Goal: Task Accomplishment & Management: Manage account settings

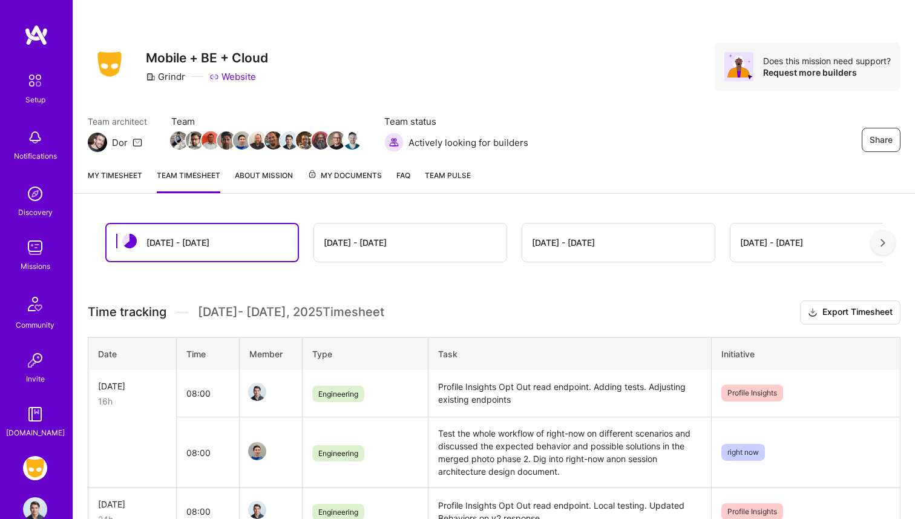
scroll to position [64, 0]
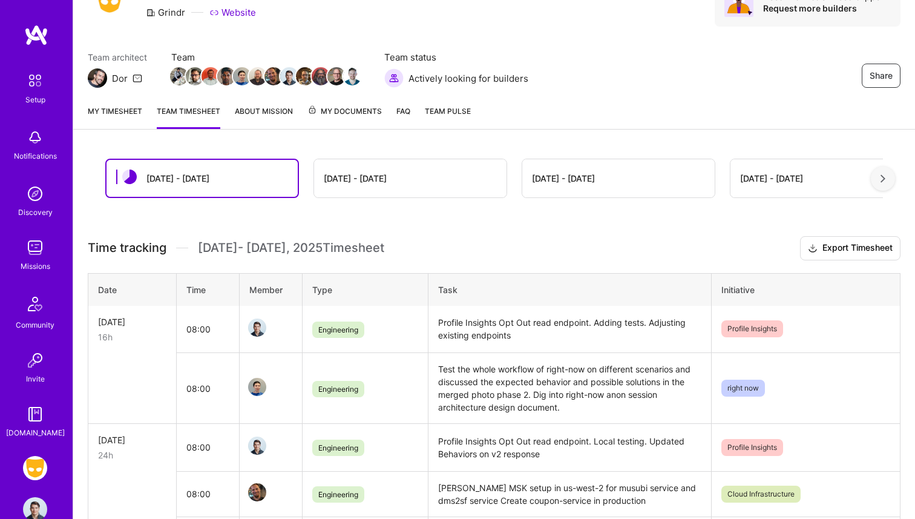
click at [140, 115] on link "My timesheet" at bounding box center [115, 117] width 54 height 24
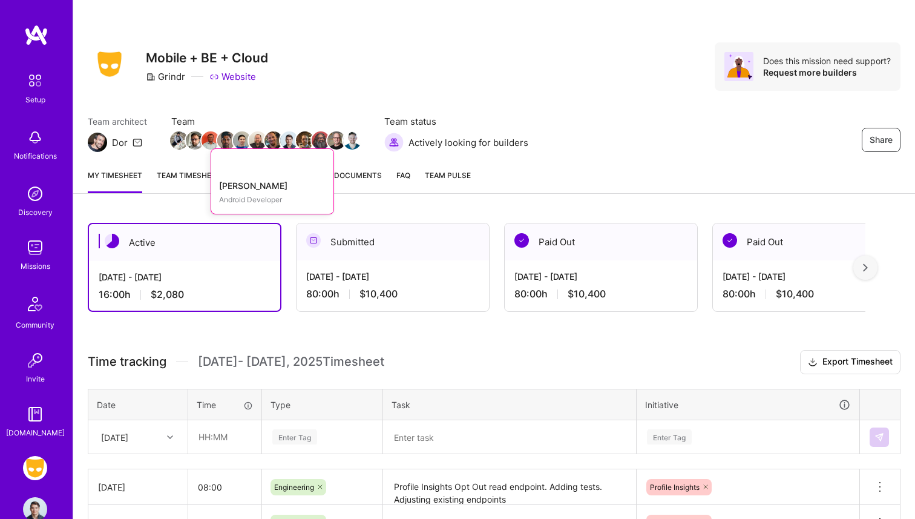
click at [188, 163] on div "My timesheet Team timesheet About Mission My Documents FAQ Team Pulse" at bounding box center [494, 176] width 842 height 35
click at [188, 170] on link "Team timesheet" at bounding box center [189, 181] width 64 height 24
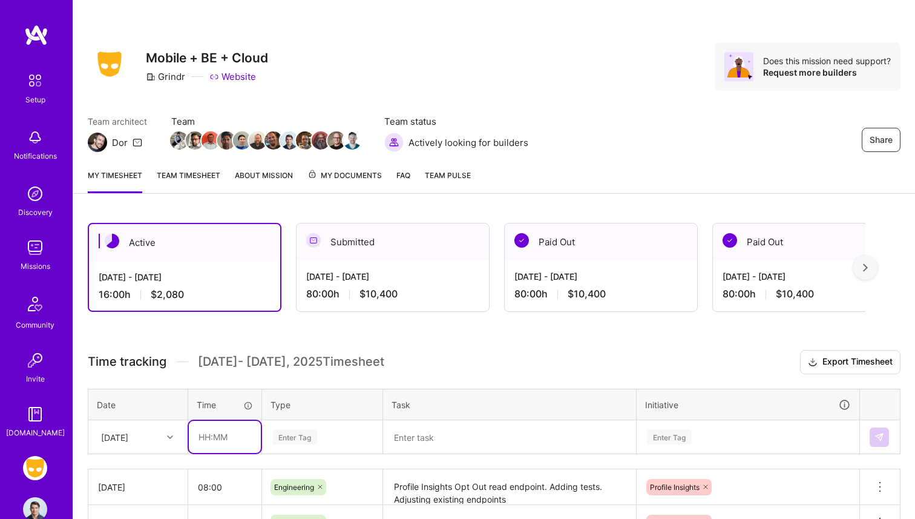
click at [210, 438] on input "text" at bounding box center [225, 437] width 72 height 32
type input "08:00"
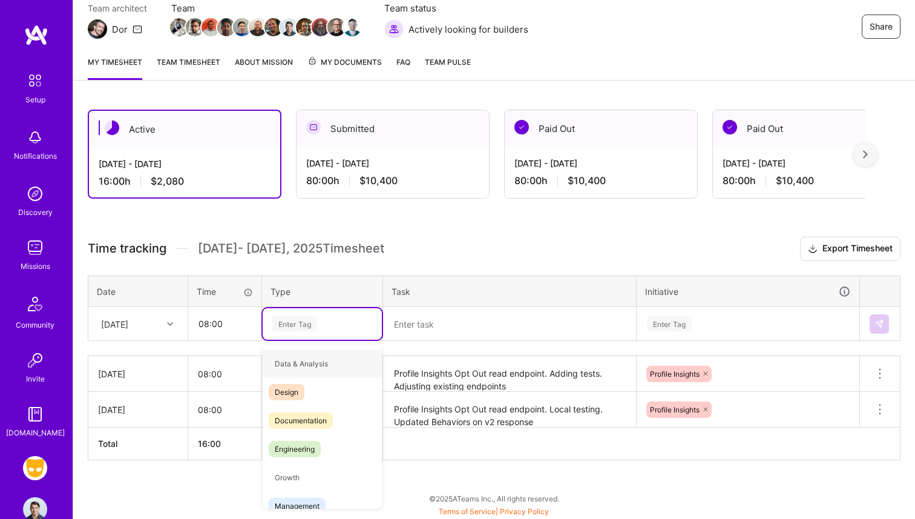
type input "e"
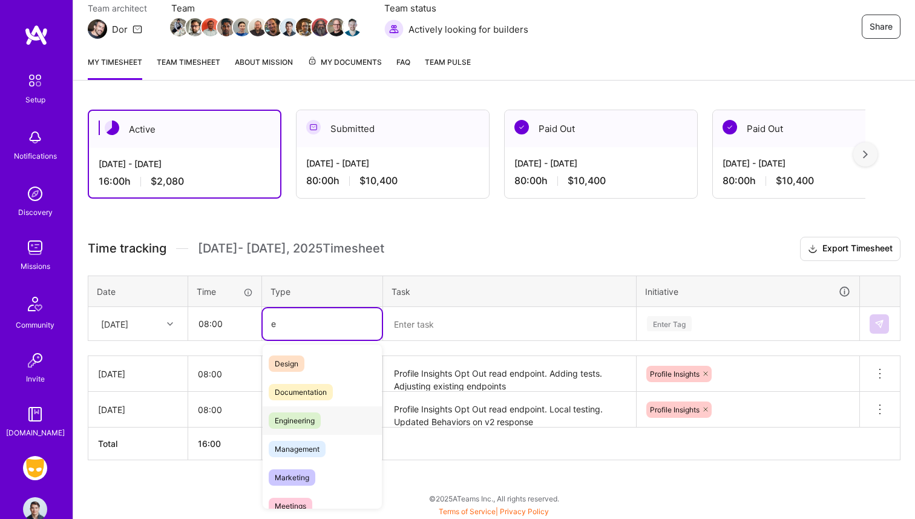
click at [306, 426] on span "Engineering" at bounding box center [295, 420] width 52 height 16
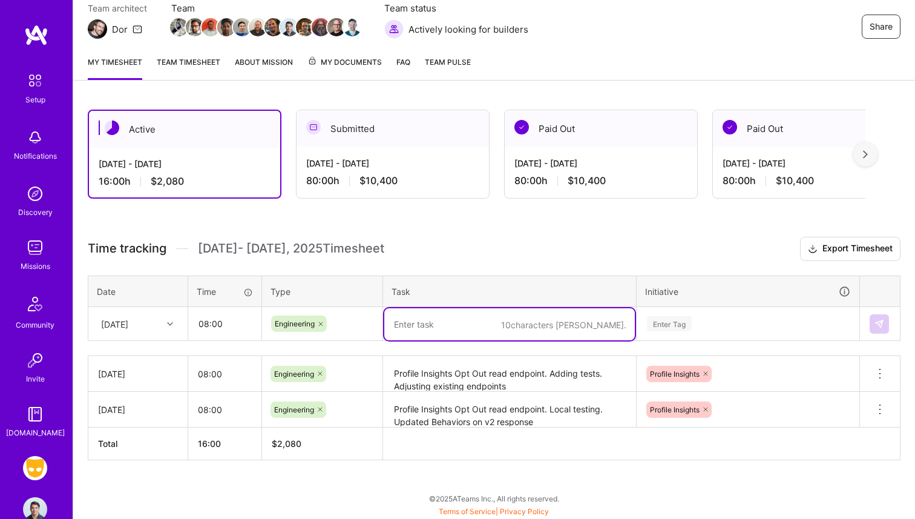
click at [427, 334] on textarea at bounding box center [509, 324] width 251 height 32
click at [471, 387] on textarea "Profile Insights Opt Out read endpoint. Adding tests. Adjusting existing endpoi…" at bounding box center [509, 373] width 251 height 33
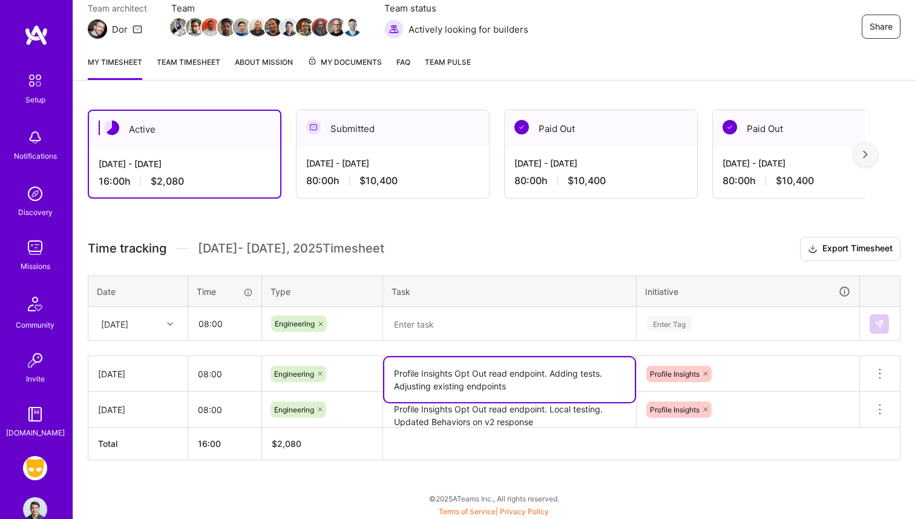
click at [465, 326] on textarea at bounding box center [509, 324] width 251 height 32
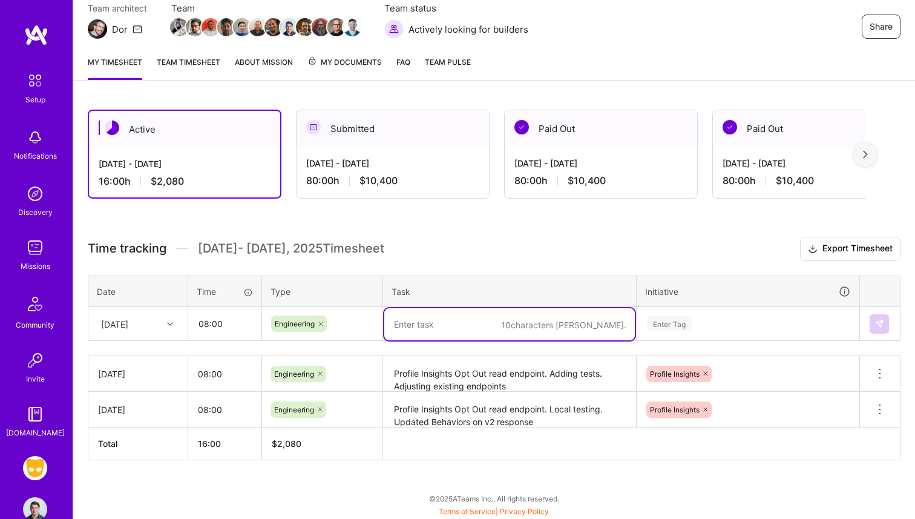
paste textarea "Profile Insights Opt Out read endpoint. Adding tests. Adjusting existing endpoi…"
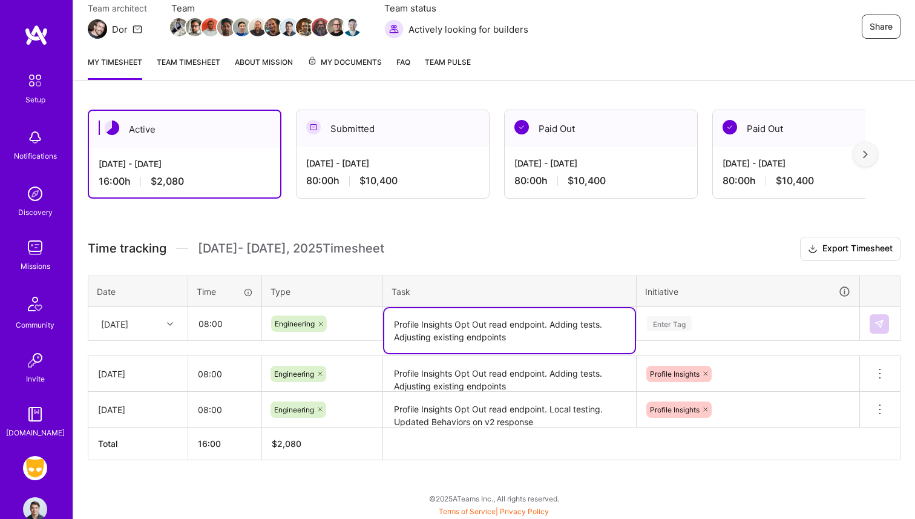
drag, startPoint x: 528, startPoint y: 341, endPoint x: 492, endPoint y: 321, distance: 41.4
click at [492, 321] on textarea "Profile Insights Opt Out read endpoint. Adding tests. Adjusting existing endpoi…" at bounding box center [509, 330] width 251 height 45
type textarea "Profile Insights Opt Out integration with existing v2 endpoint. More unit tests…"
click at [724, 321] on div "Enter Tag" at bounding box center [748, 323] width 222 height 31
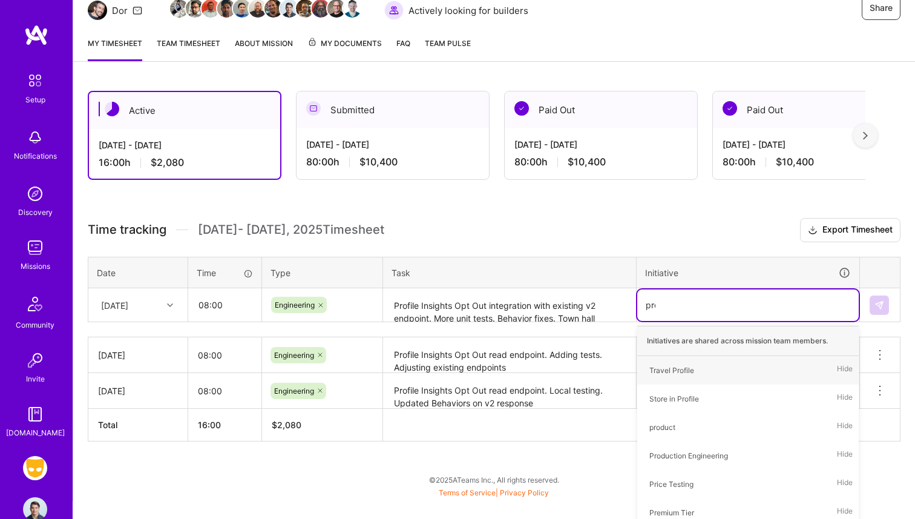
type input "prof"
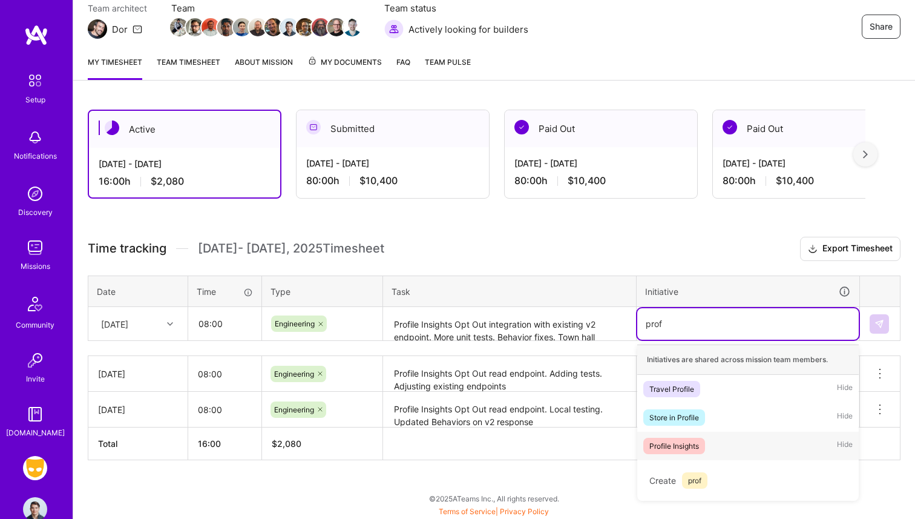
click at [689, 444] on div "Profile Insights" at bounding box center [674, 445] width 50 height 13
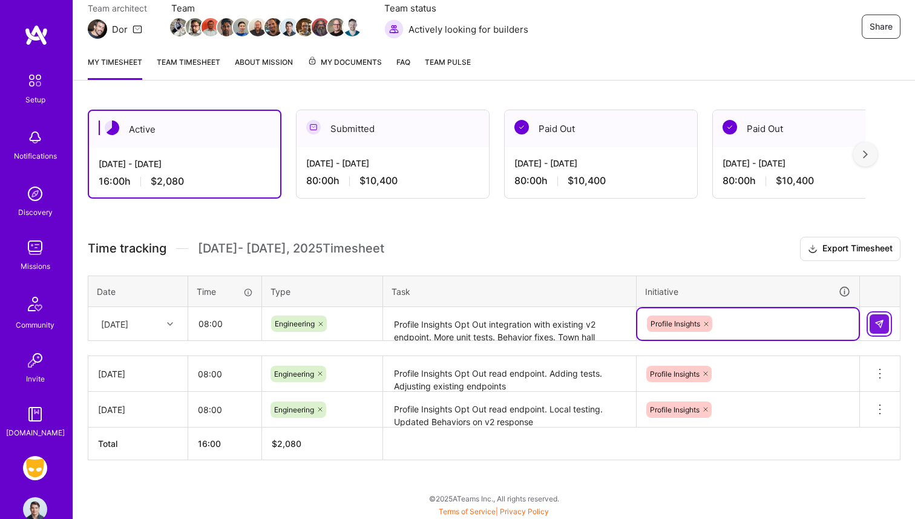
click at [880, 326] on img at bounding box center [880, 324] width 10 height 10
